Goal: Obtain resource: Obtain resource

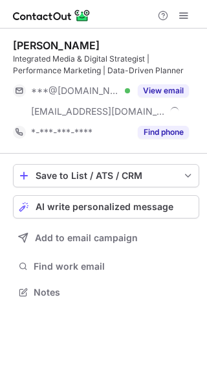
scroll to position [283, 207]
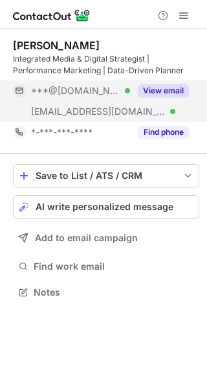
click at [157, 89] on button "View email" at bounding box center [163, 90] width 51 height 13
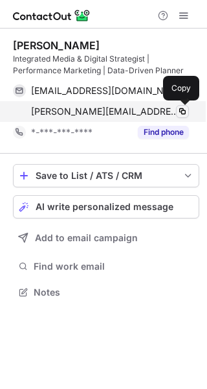
click at [179, 113] on span at bounding box center [182, 111] width 10 height 10
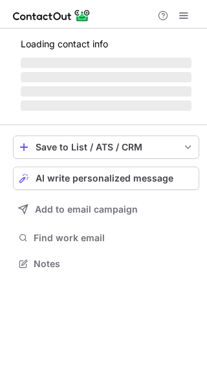
scroll to position [271, 207]
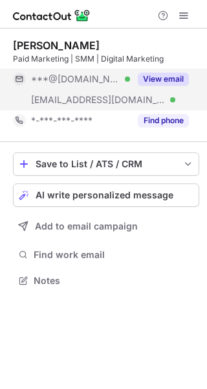
click at [154, 82] on button "View email" at bounding box center [163, 79] width 51 height 13
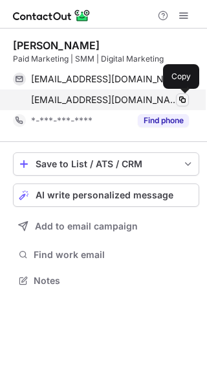
click at [181, 100] on span at bounding box center [182, 100] width 10 height 10
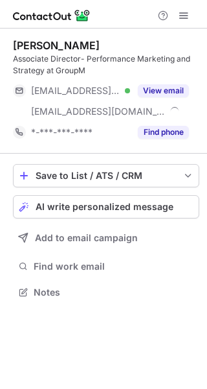
scroll to position [283, 207]
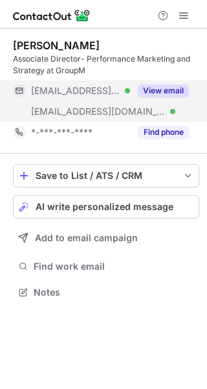
click at [173, 92] on button "View email" at bounding box center [163, 90] width 51 height 13
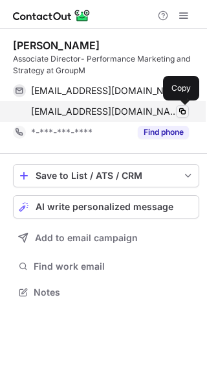
click at [183, 113] on span at bounding box center [182, 111] width 10 height 10
